Goal: Transaction & Acquisition: Book appointment/travel/reservation

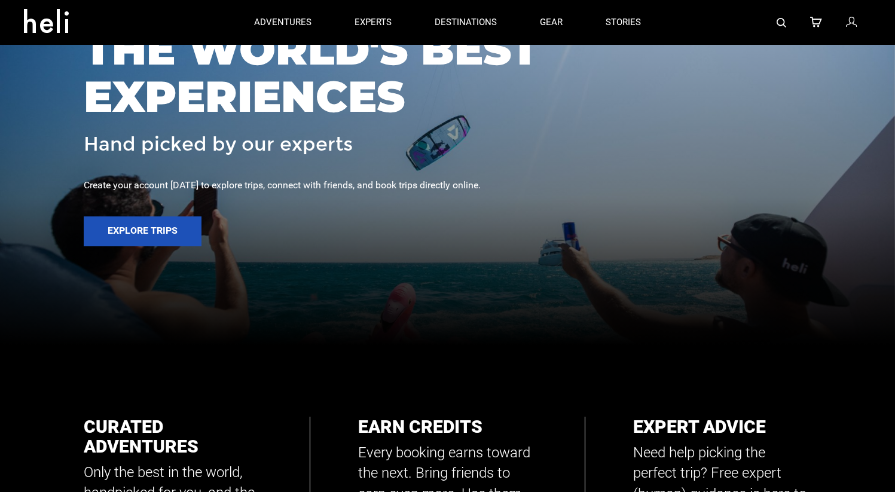
scroll to position [144, 0]
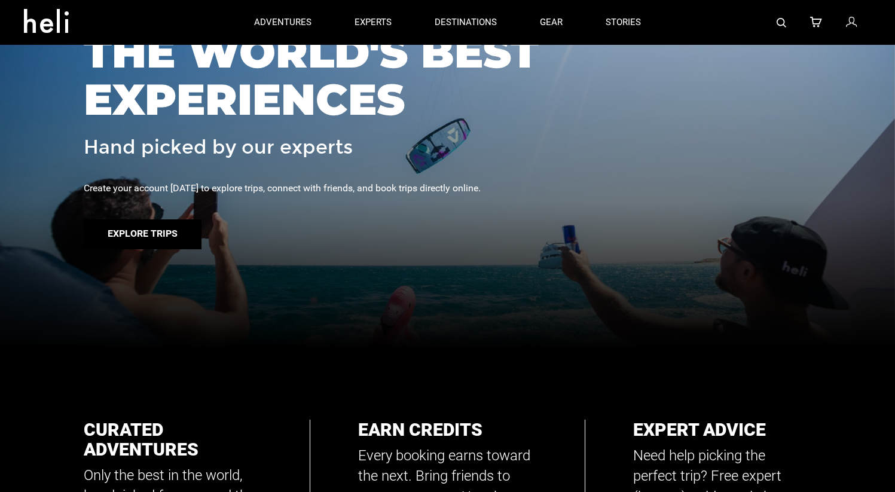
click at [167, 233] on button "Explore Trips" at bounding box center [143, 234] width 118 height 30
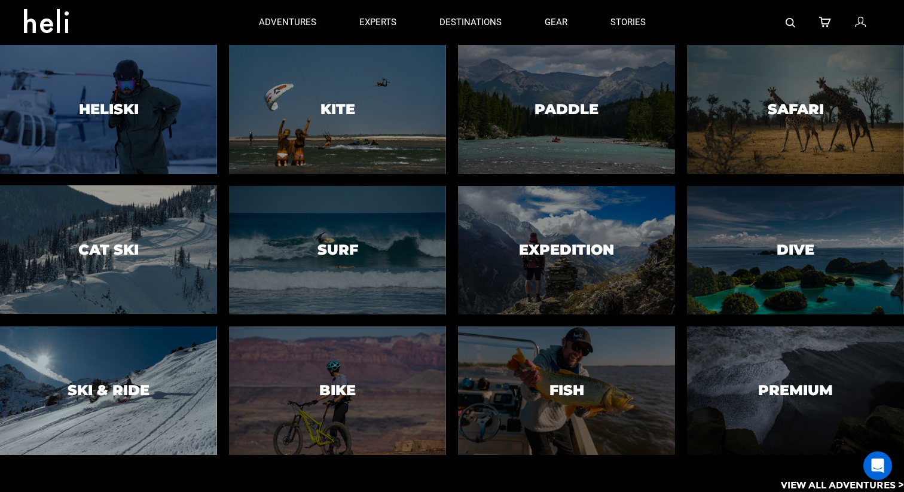
click at [161, 351] on div at bounding box center [108, 390] width 221 height 131
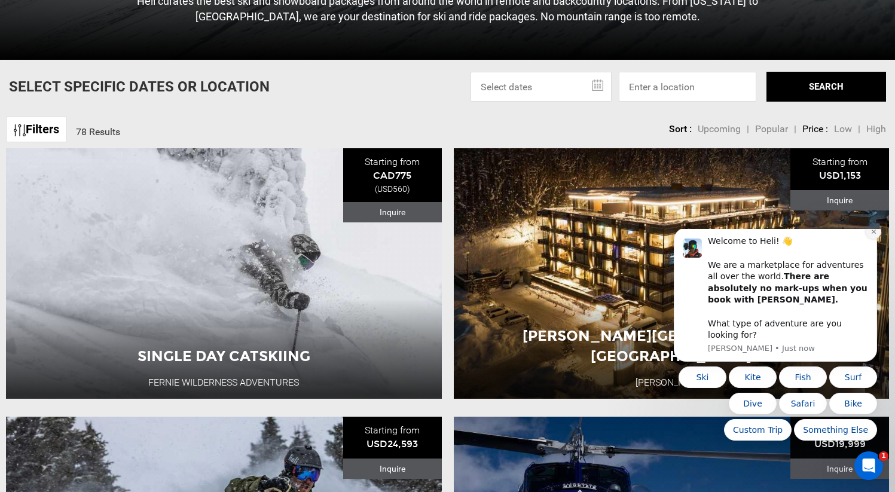
click at [877, 239] on button "Dismiss notification" at bounding box center [874, 232] width 16 height 16
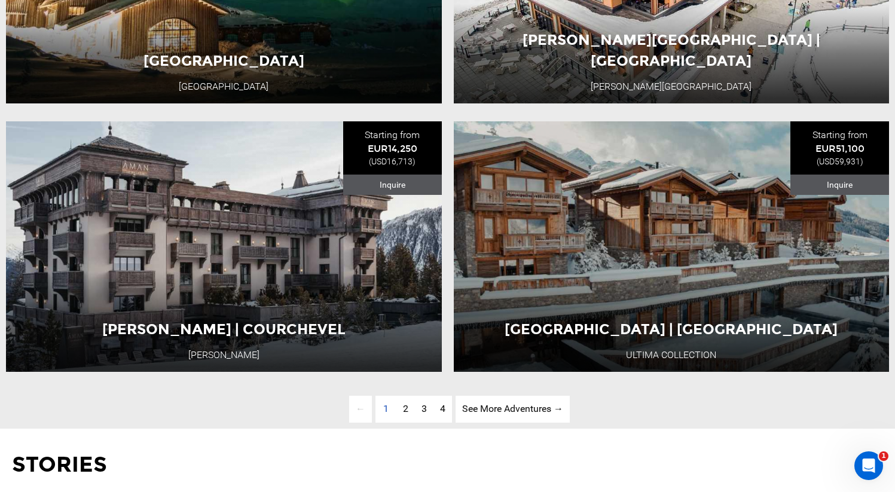
scroll to position [3095, 0]
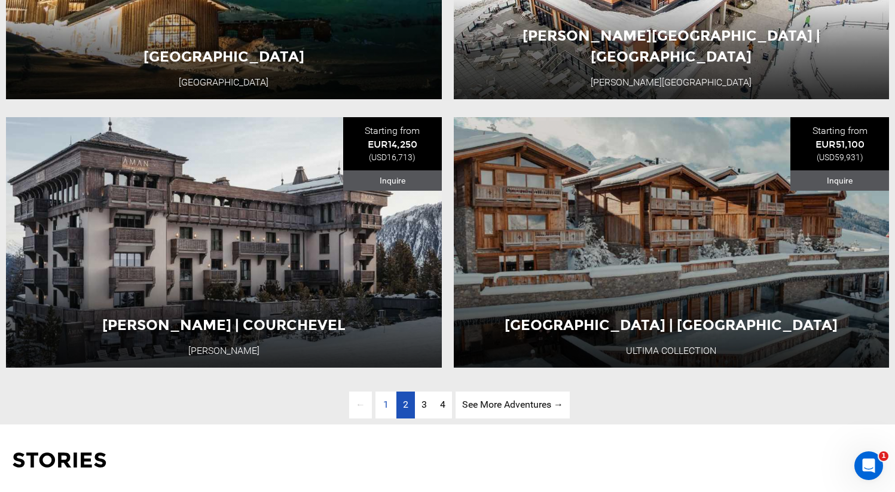
click at [398, 418] on link "page 2" at bounding box center [405, 405] width 19 height 27
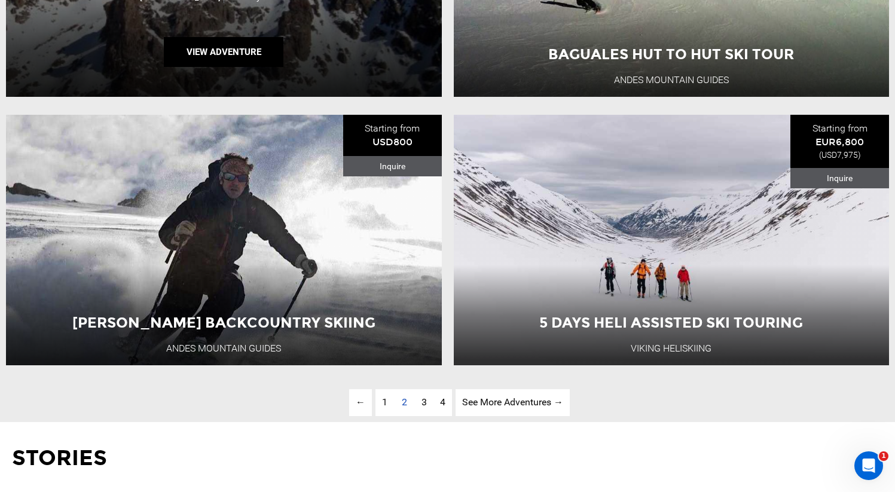
scroll to position [3116, 0]
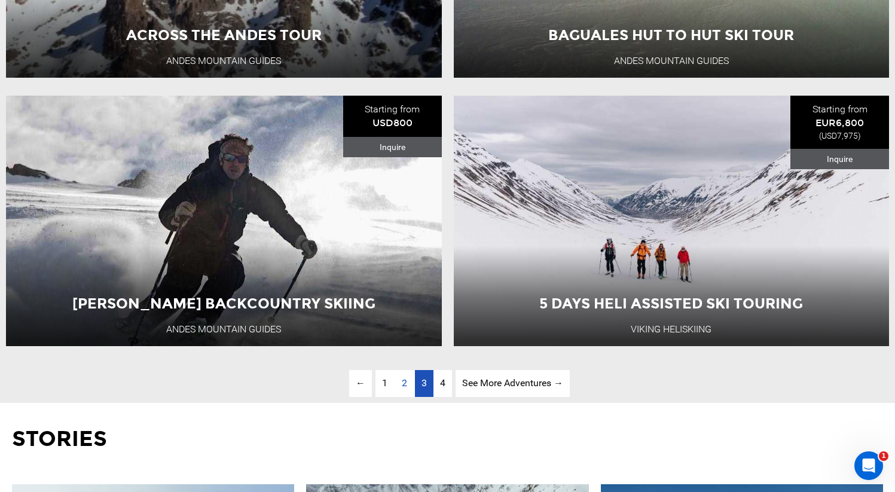
click at [423, 389] on span "3" at bounding box center [423, 382] width 5 height 11
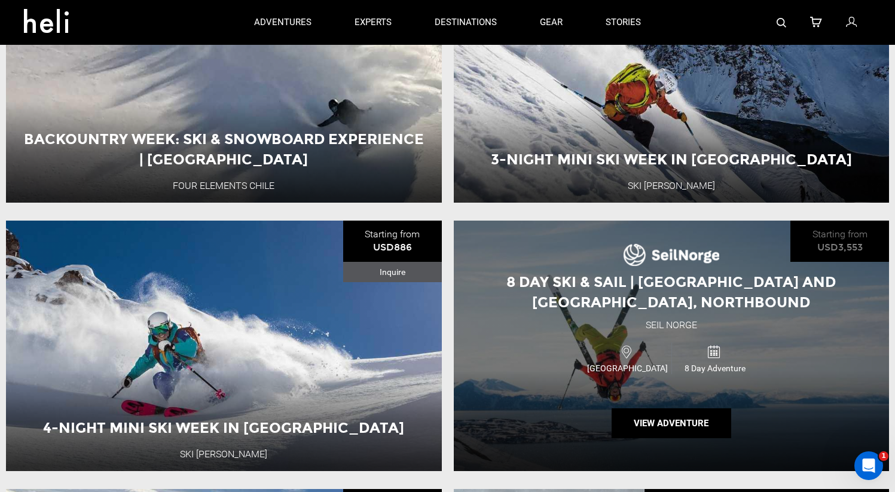
scroll to position [740, 0]
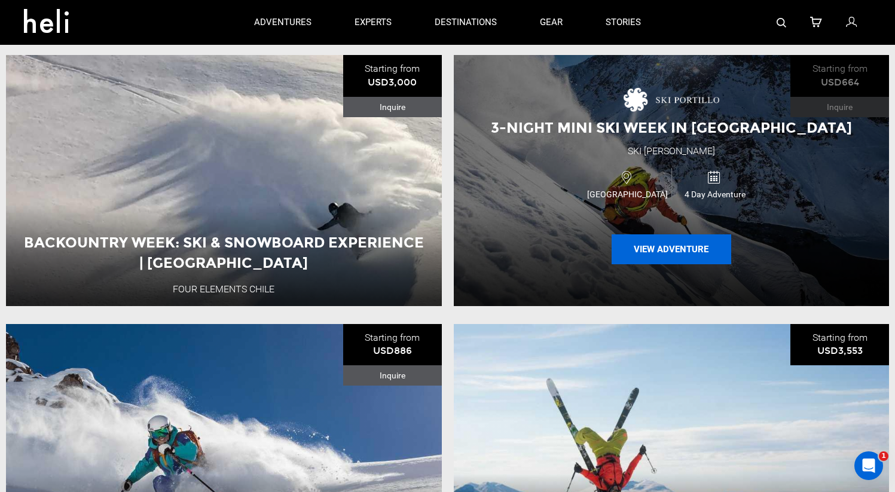
click at [690, 242] on button "View Adventure" at bounding box center [672, 249] width 120 height 30
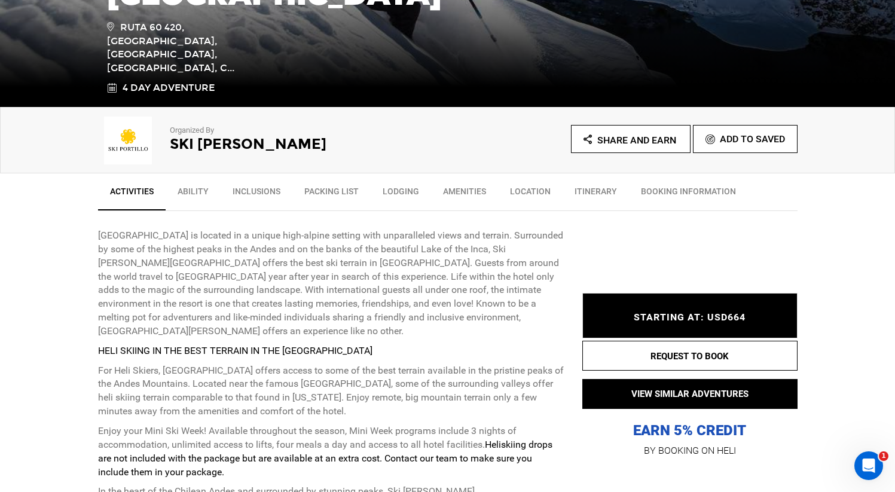
scroll to position [371, 0]
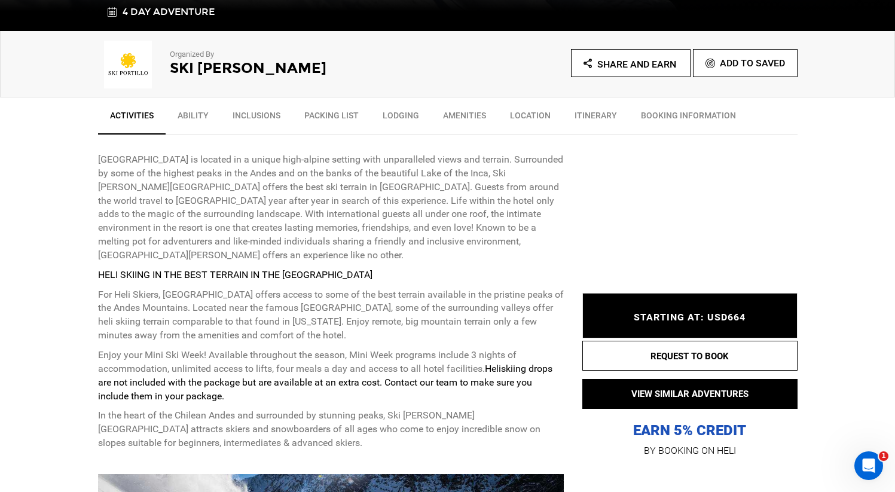
click at [724, 322] on span "STARTING AT: USD664" at bounding box center [690, 316] width 112 height 11
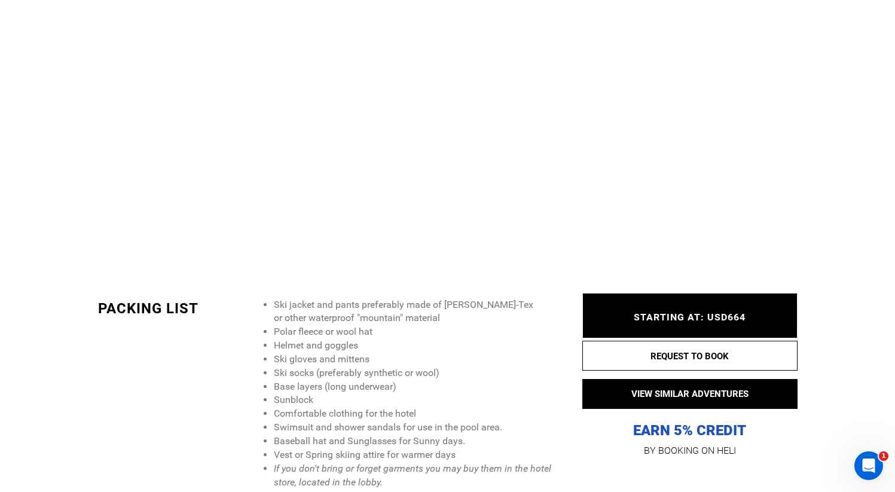
scroll to position [2015, 0]
click at [700, 310] on div "STARTING AT: USD664 STARTING AT: USD664" at bounding box center [689, 315] width 215 height 45
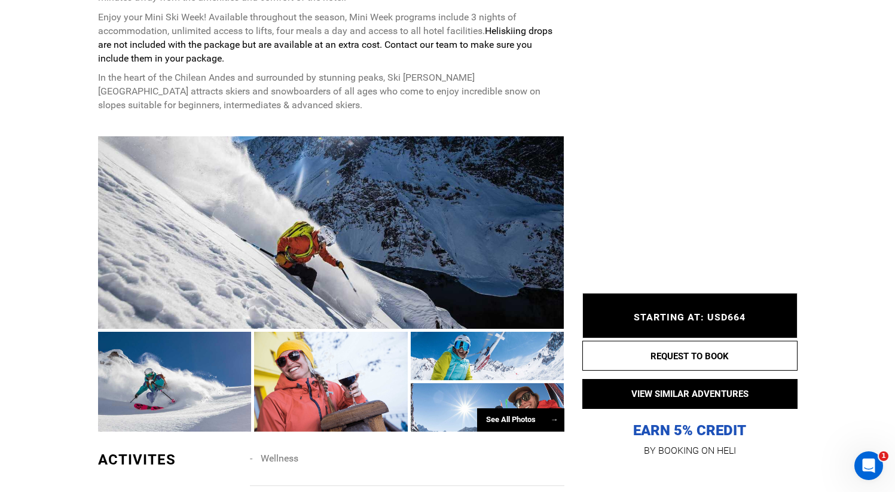
scroll to position [785, 0]
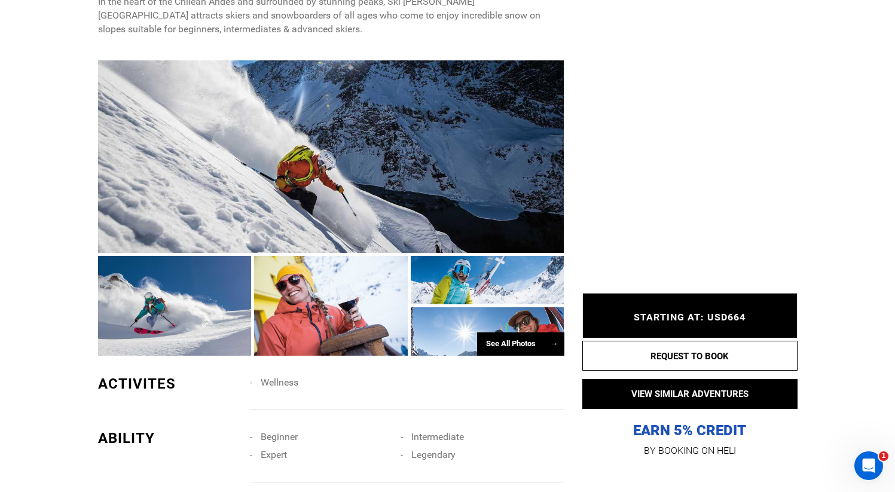
click at [511, 332] on div "See All Photos →" at bounding box center [520, 343] width 87 height 23
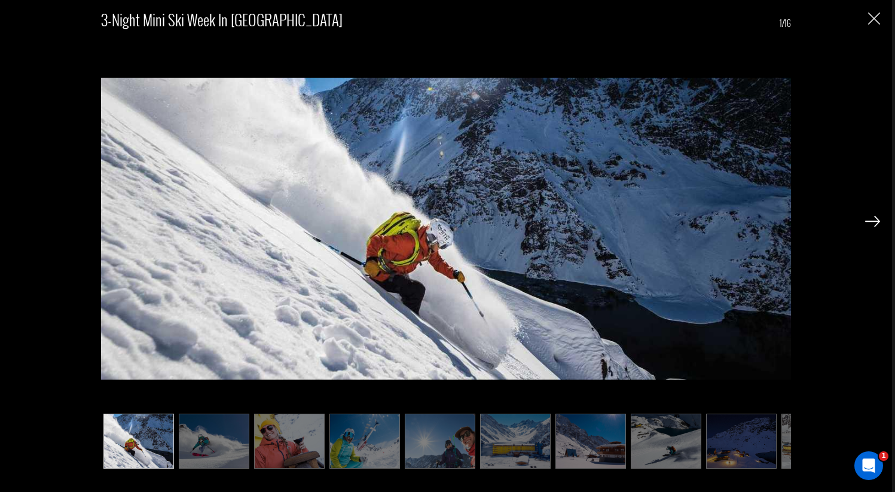
click at [219, 454] on img at bounding box center [214, 442] width 71 height 56
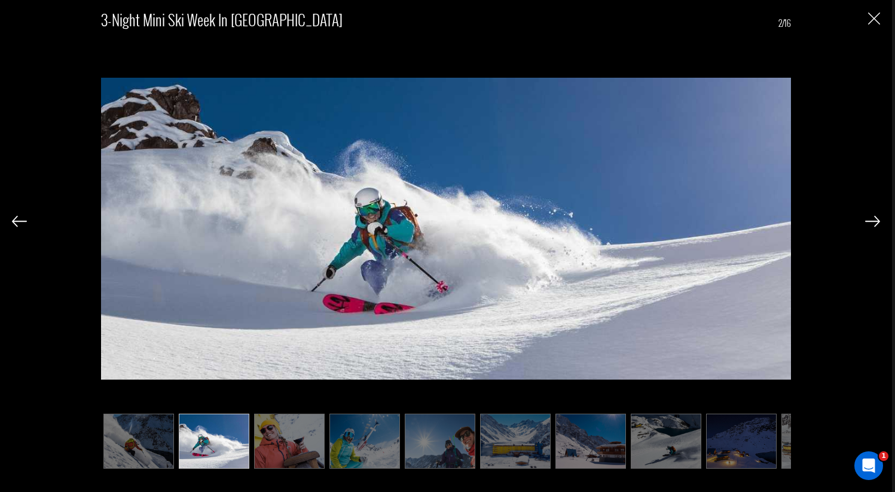
click at [286, 455] on img at bounding box center [289, 442] width 71 height 56
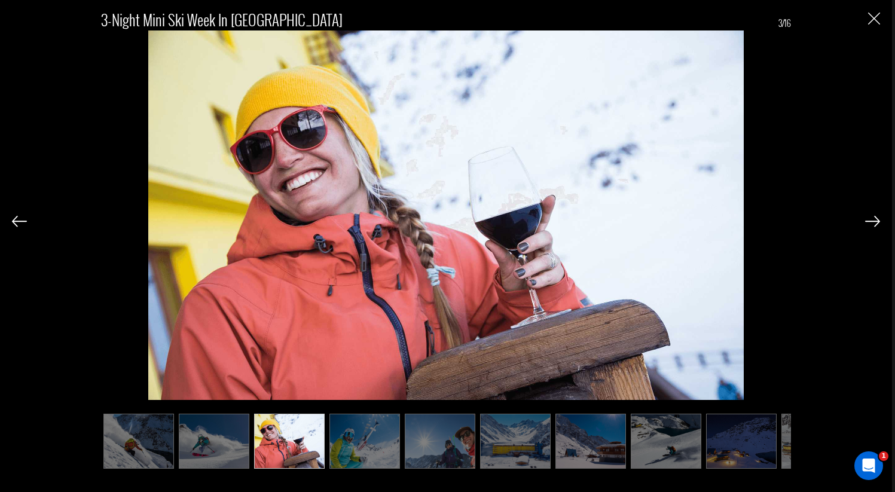
click at [384, 448] on img at bounding box center [364, 442] width 71 height 56
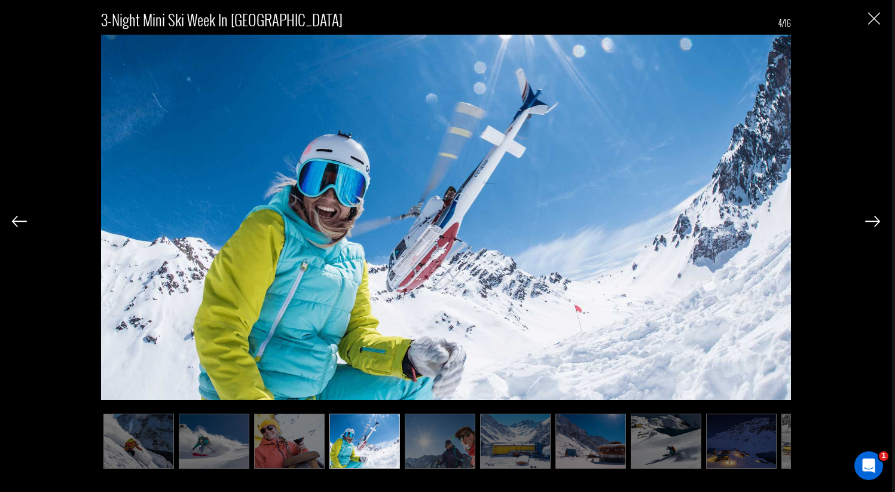
click at [432, 447] on img at bounding box center [440, 442] width 71 height 56
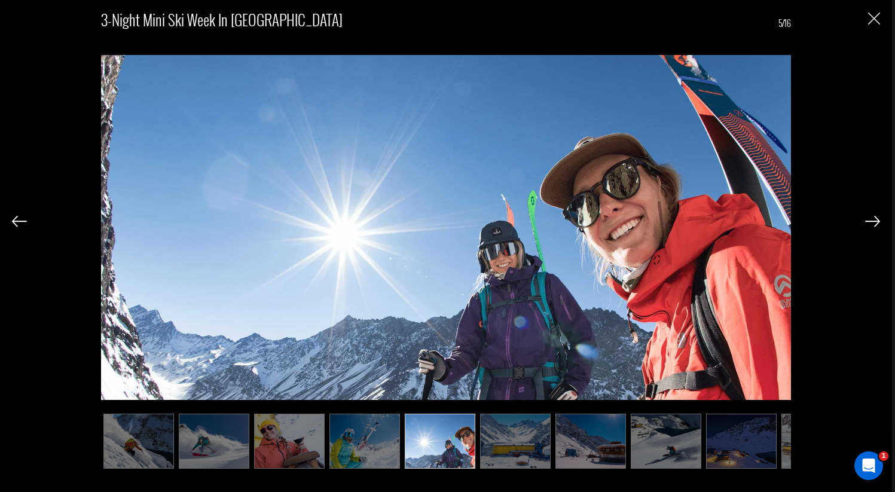
click at [499, 448] on img at bounding box center [515, 442] width 71 height 56
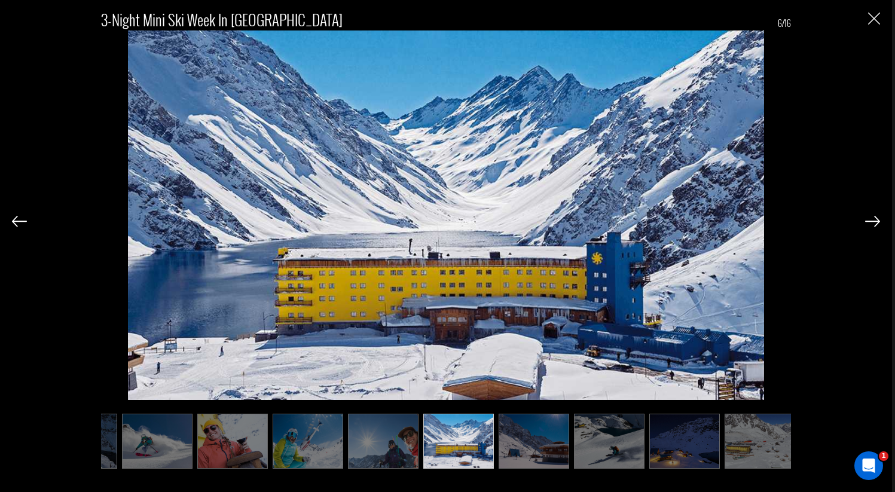
click at [571, 456] on ul at bounding box center [446, 442] width 690 height 56
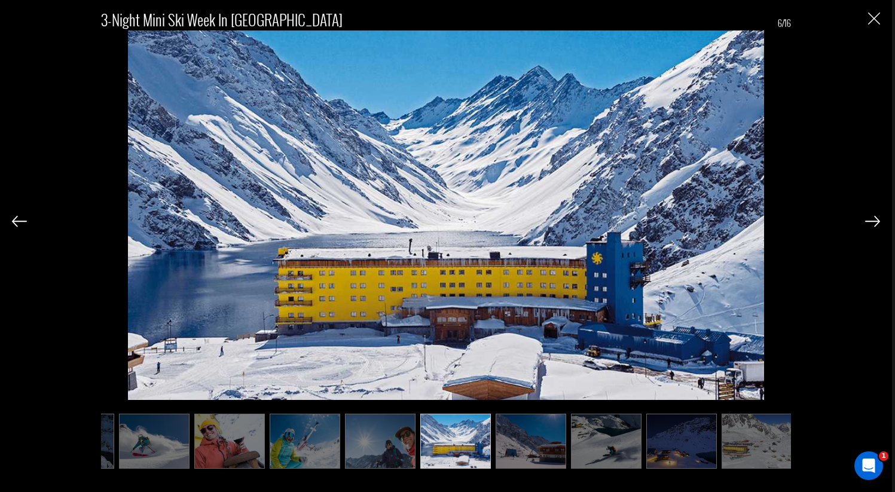
click at [562, 453] on img at bounding box center [531, 442] width 71 height 56
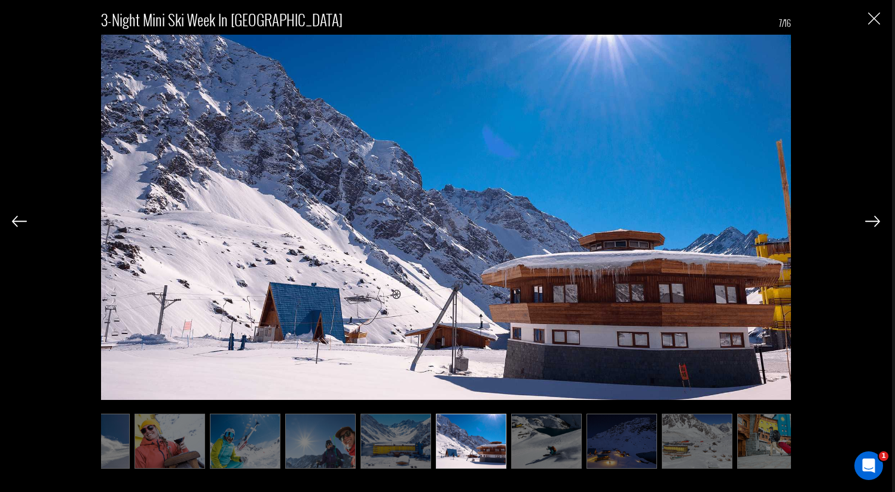
click at [562, 443] on img at bounding box center [546, 442] width 71 height 56
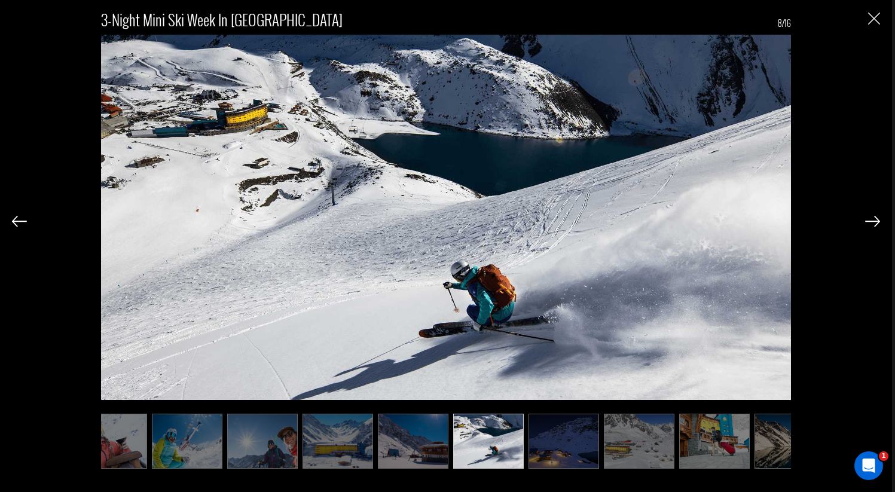
click at [585, 443] on img at bounding box center [563, 442] width 71 height 56
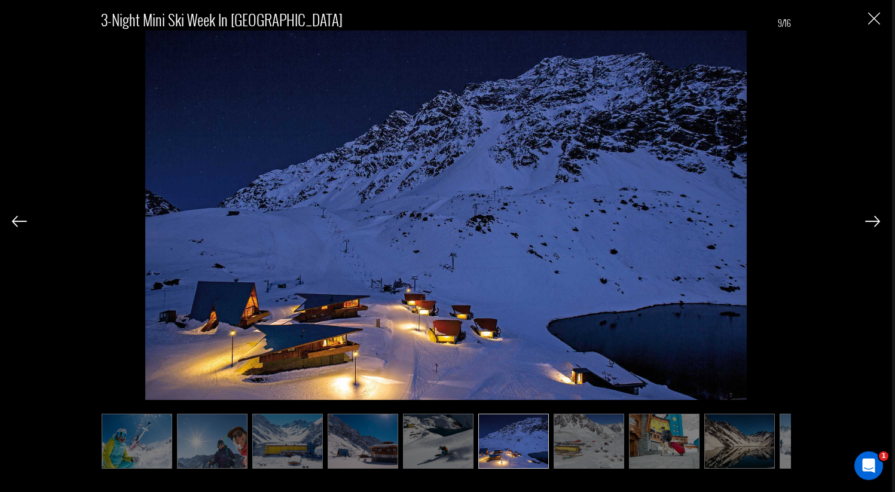
scroll to position [0, 239]
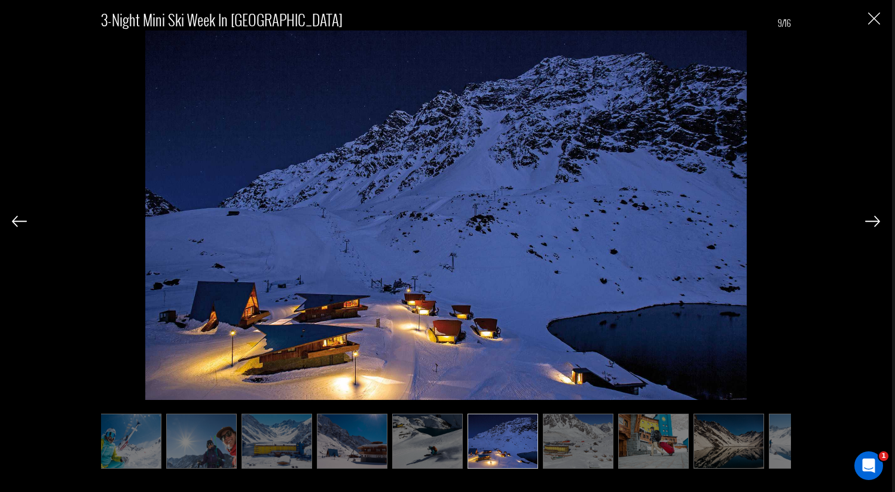
click at [885, 12] on div "3-Night Mini Ski Week in [GEOGRAPHIC_DATA] 9/16" at bounding box center [446, 246] width 892 height 492
click at [881, 17] on div "3-Night Mini Ski Week in [GEOGRAPHIC_DATA] 9/16" at bounding box center [446, 246] width 892 height 492
click at [876, 20] on img "Close" at bounding box center [874, 19] width 12 height 12
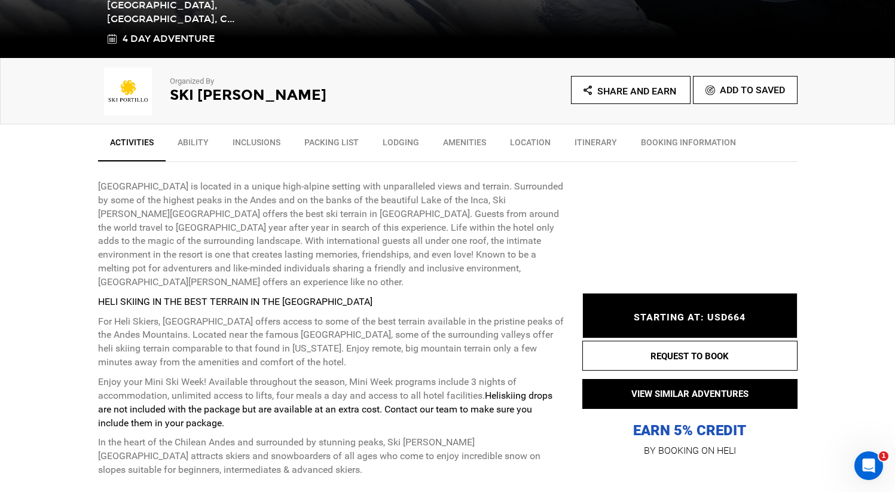
scroll to position [438, 0]
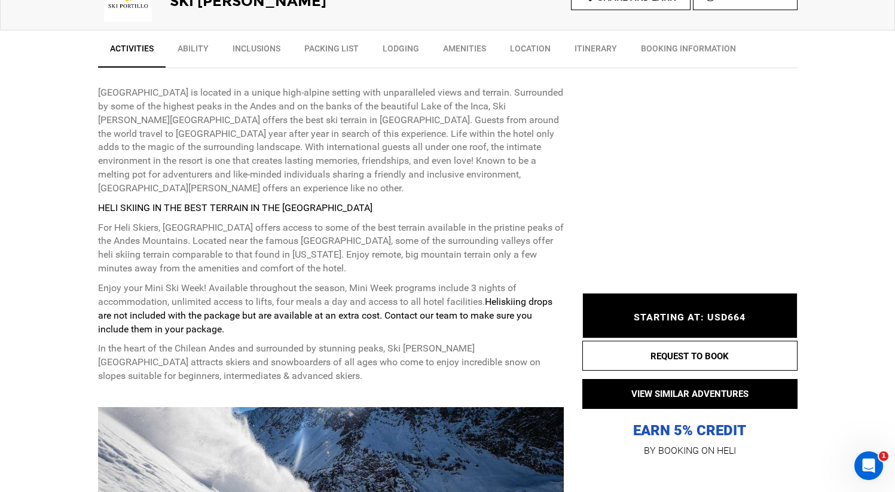
click at [256, 51] on link "Inclusions" at bounding box center [257, 51] width 72 height 30
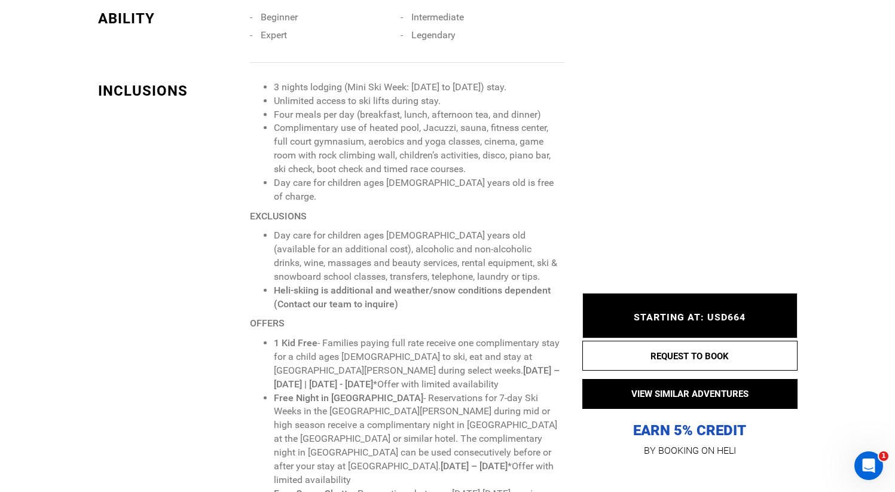
scroll to position [1206, 0]
click at [353, 107] on li "Four meals per day (breakfast, lunch, afternoon tea, and dinner)" at bounding box center [419, 114] width 290 height 14
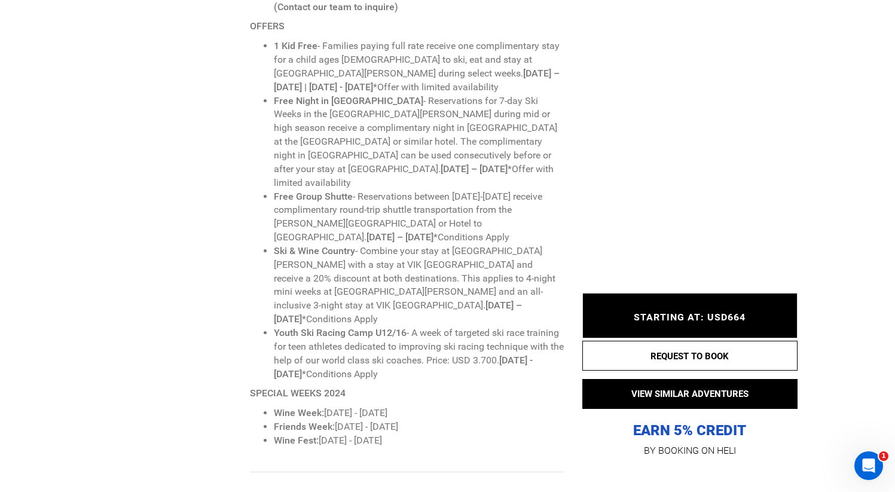
scroll to position [1531, 0]
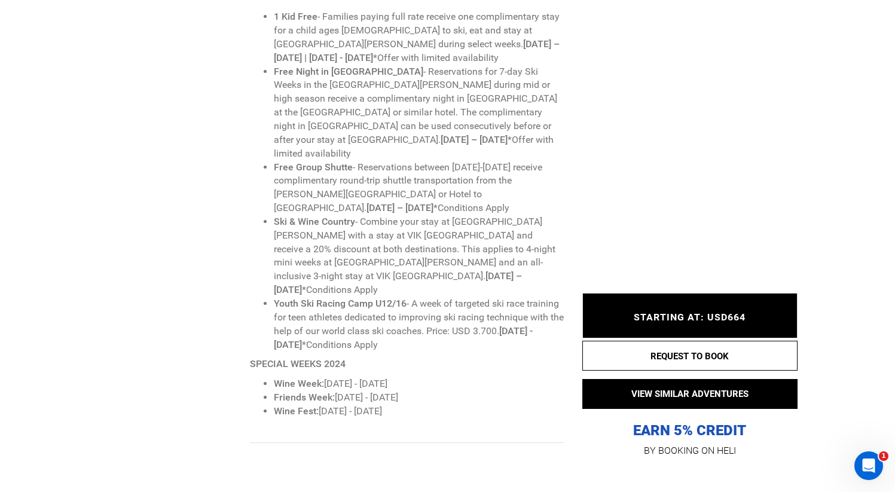
click at [399, 161] on li "Free Group Shutte - Reservations between [DATE]-[DATE] receive complimentary ro…" at bounding box center [419, 188] width 290 height 54
